Goal: Task Accomplishment & Management: Complete application form

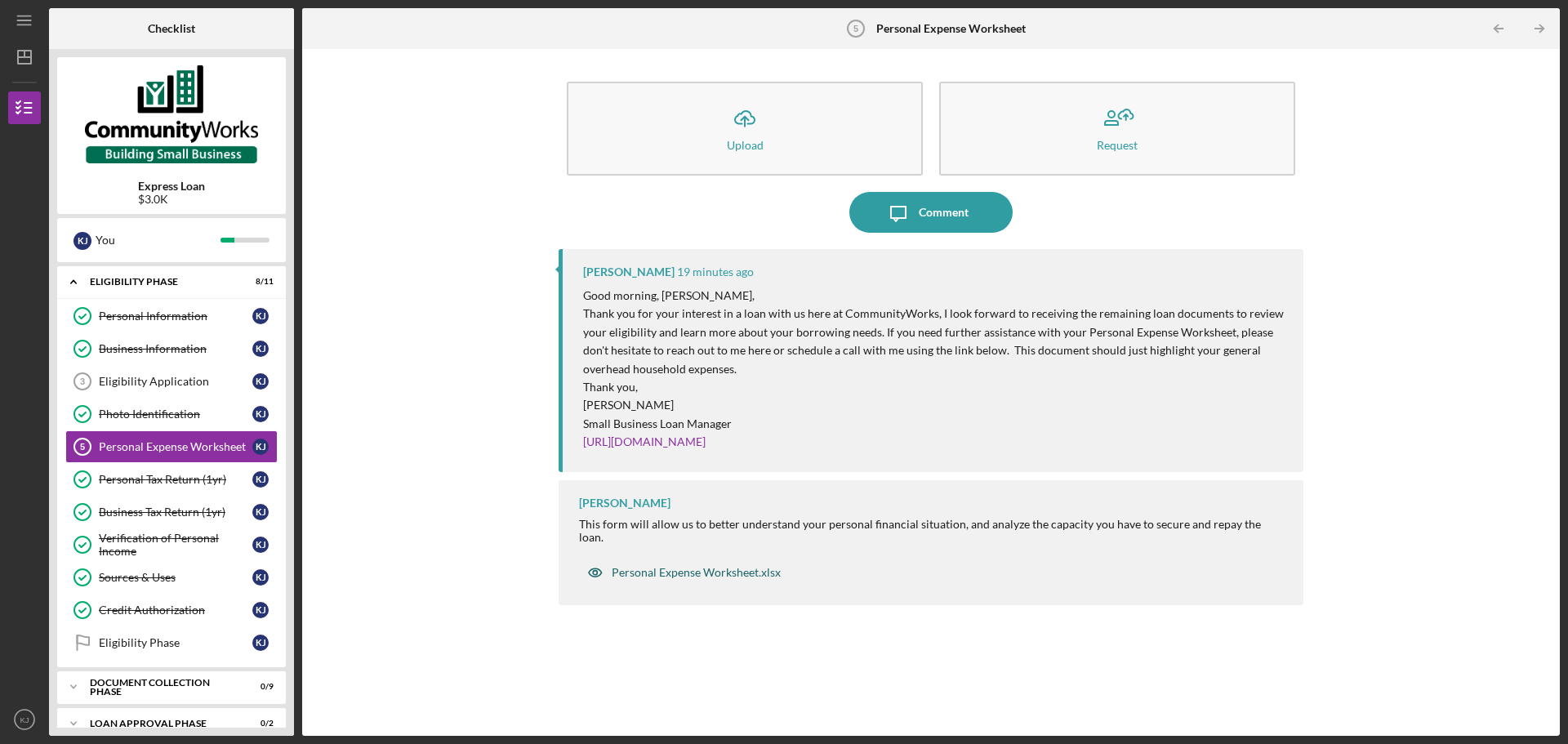
click at [702, 566] on div "Personal Expense Worksheet.xlsx" at bounding box center [697, 573] width 169 height 13
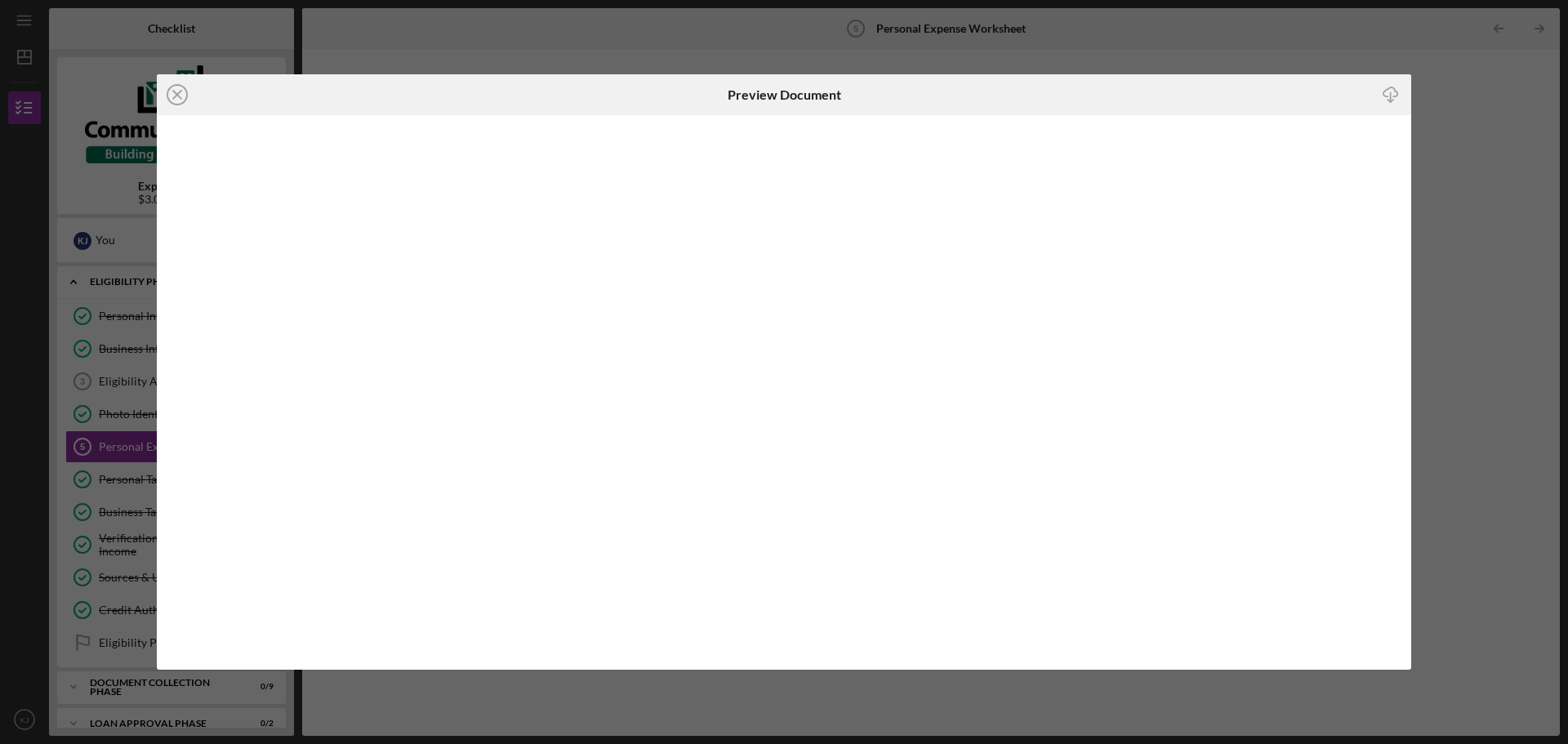
drag, startPoint x: 1402, startPoint y: 354, endPoint x: 1388, endPoint y: 97, distance: 257.4
click at [1388, 97] on icon "Icon/Download" at bounding box center [1391, 95] width 37 height 37
drag, startPoint x: 1434, startPoint y: 107, endPoint x: 1384, endPoint y: 148, distance: 64.7
click at [1434, 107] on div "Icon/Close Preview Document Icon/Download" at bounding box center [784, 372] width 1568 height 744
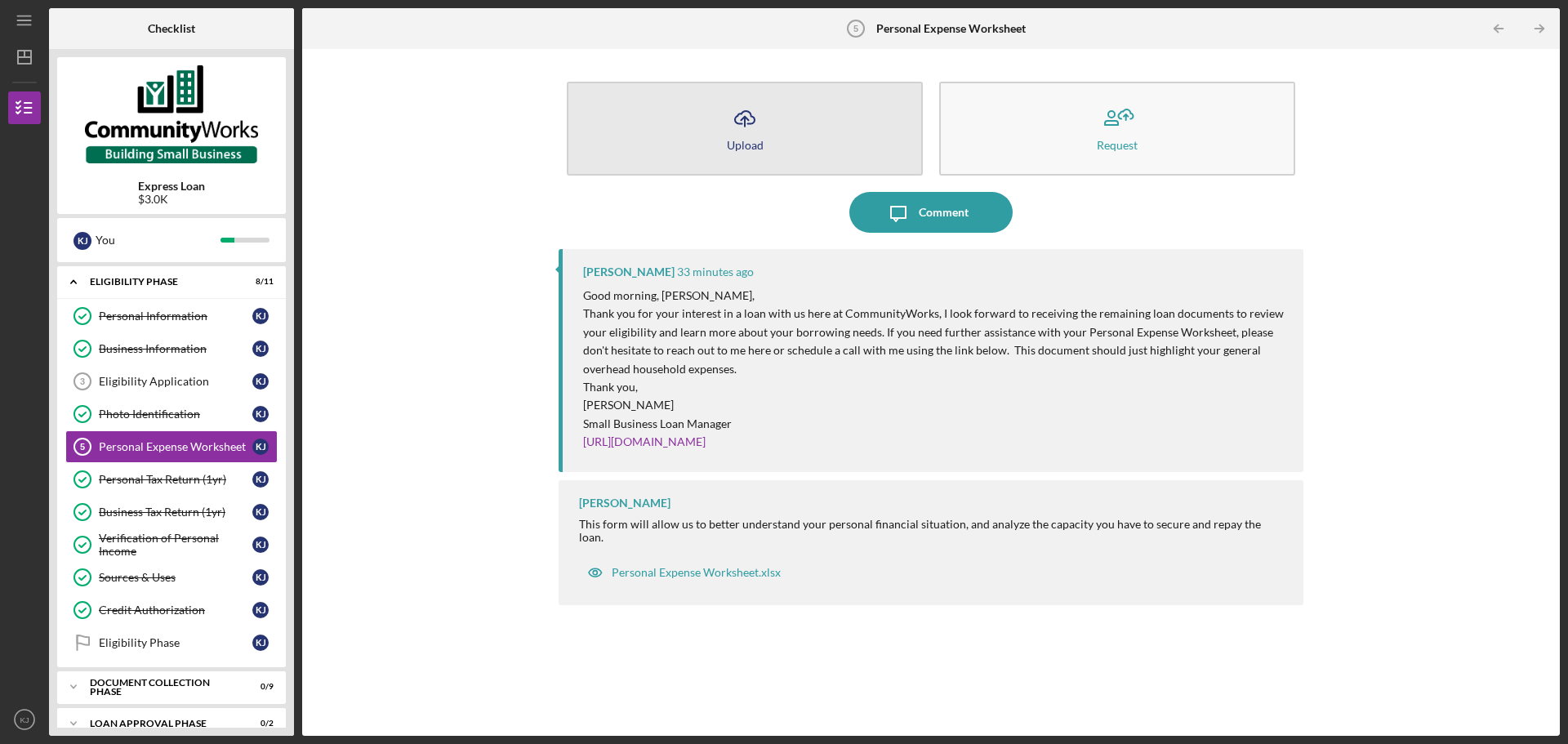
click at [759, 150] on div "Upload" at bounding box center [745, 144] width 37 height 12
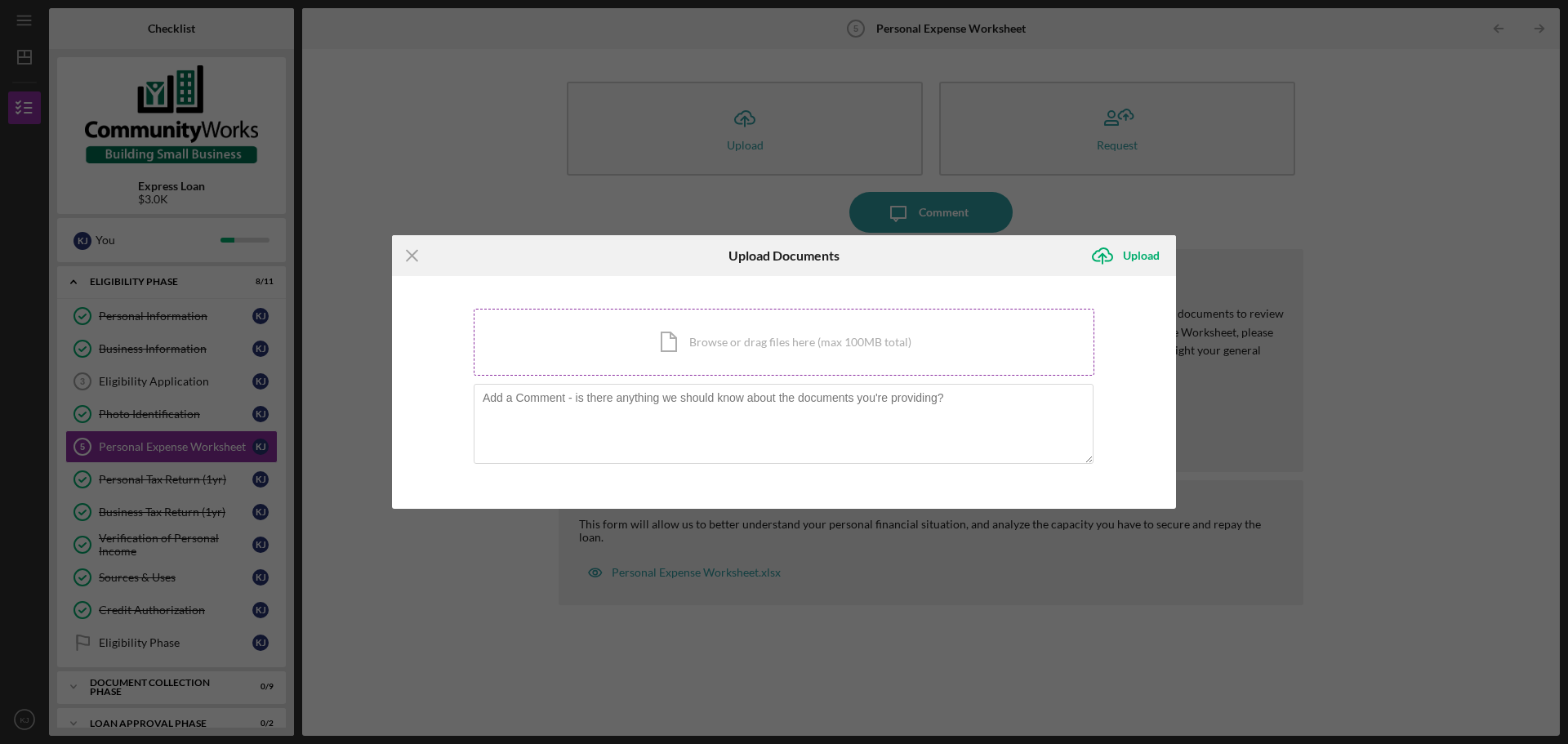
click at [746, 352] on div "Icon/Document Browse or drag files here (max 100MB total) Tap to choose files o…" at bounding box center [784, 342] width 621 height 67
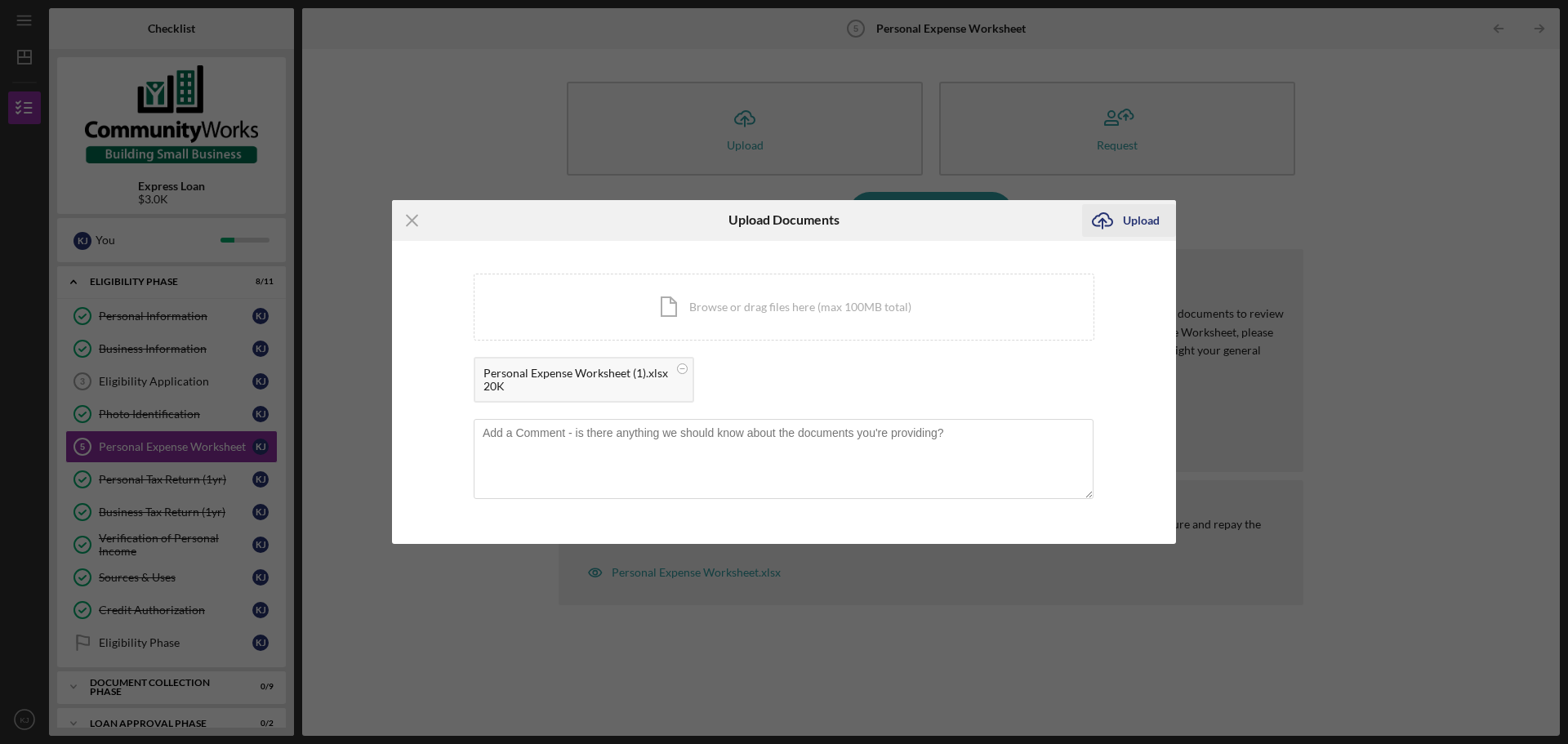
click at [1118, 222] on icon "Icon/Upload" at bounding box center [1102, 220] width 40 height 40
